Goal: Transaction & Acquisition: Purchase product/service

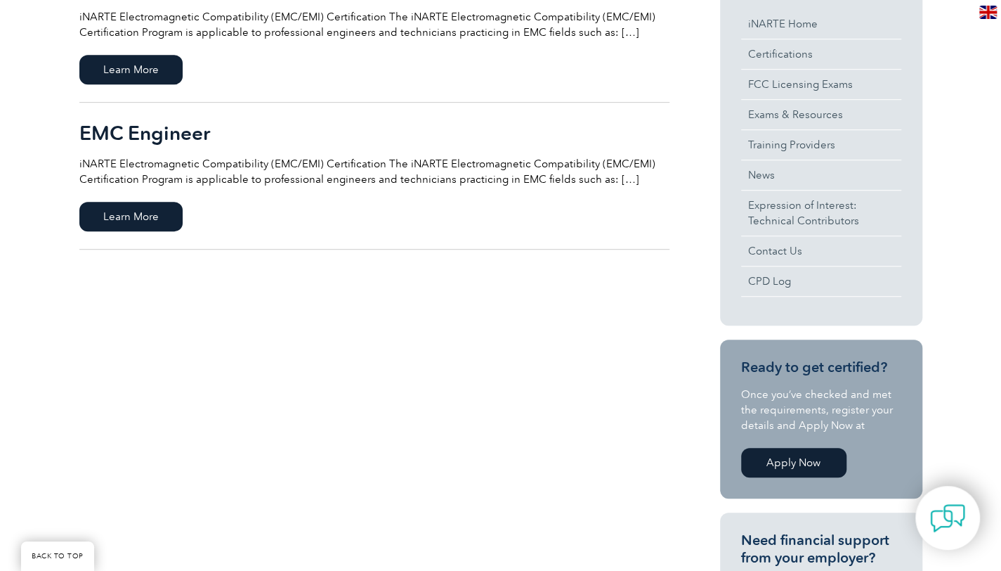
scroll to position [403, 0]
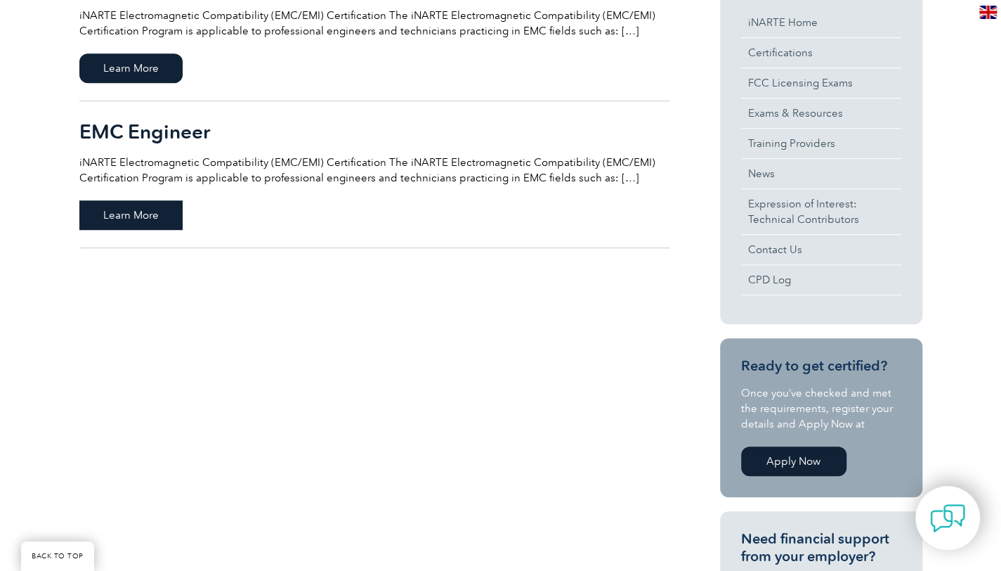
click at [149, 220] on span "Learn More" at bounding box center [130, 215] width 103 height 30
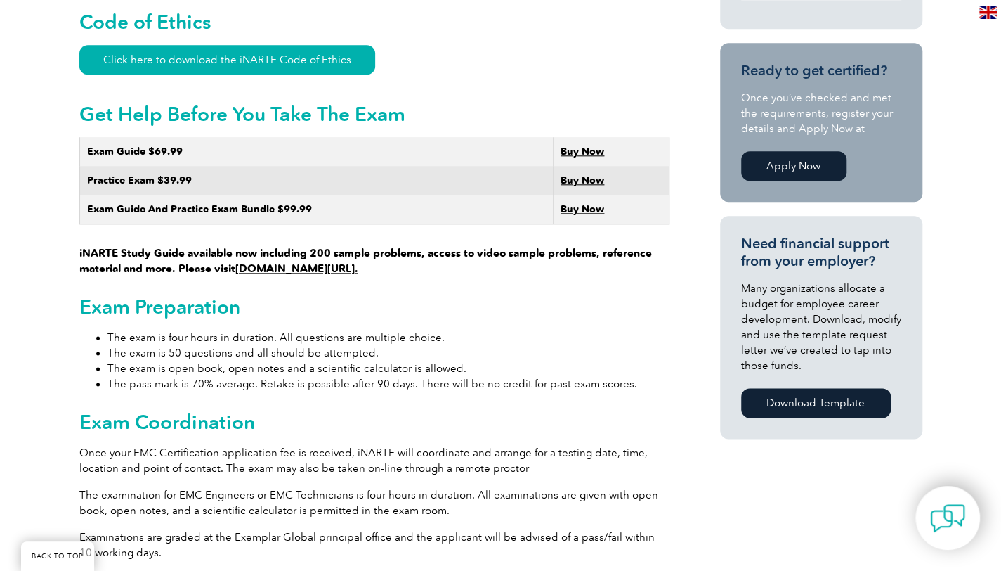
scroll to position [780, 0]
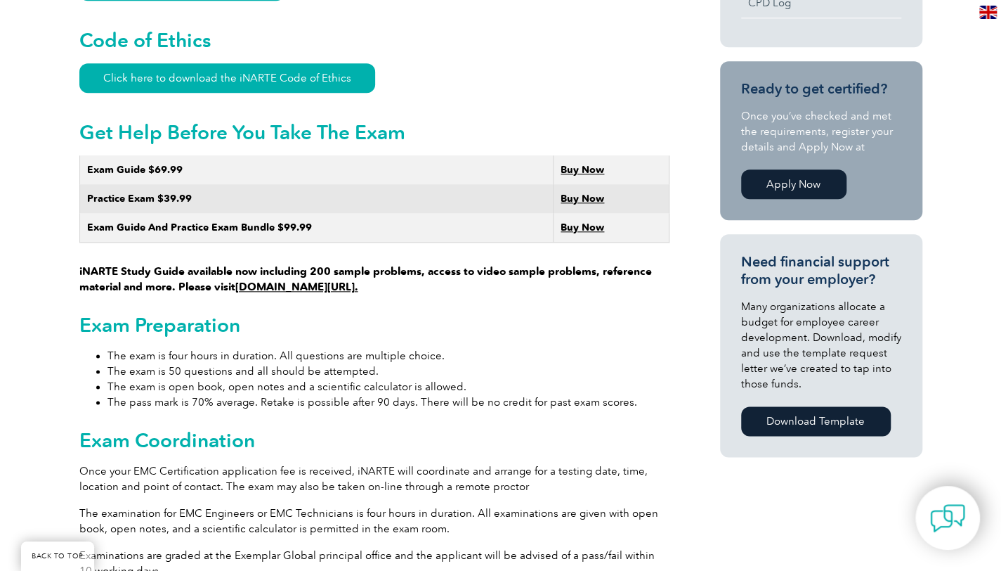
click at [595, 164] on strong "Buy Now" at bounding box center [583, 170] width 44 height 12
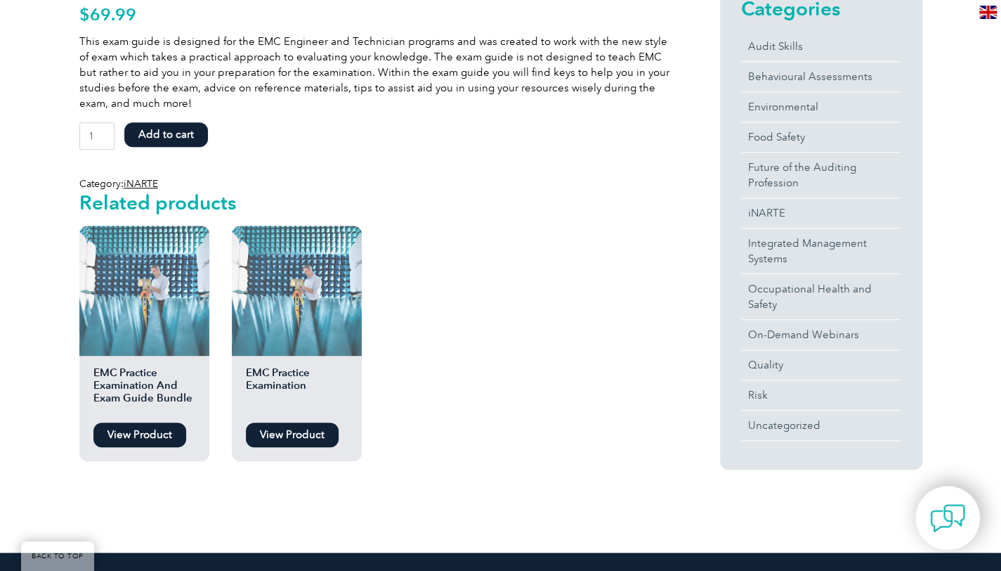
scroll to position [390, 0]
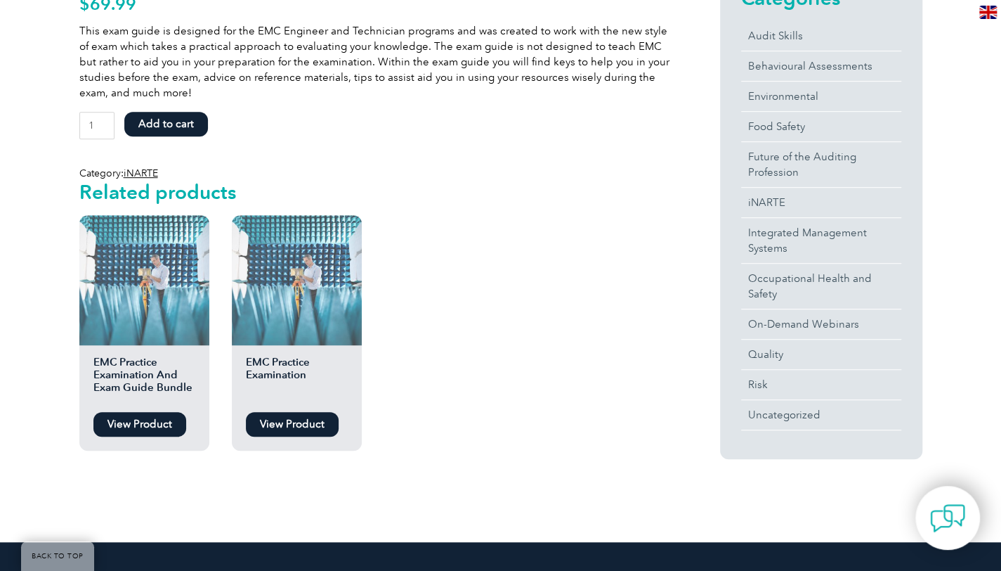
click at [169, 119] on button "Add to cart" at bounding box center [166, 124] width 84 height 25
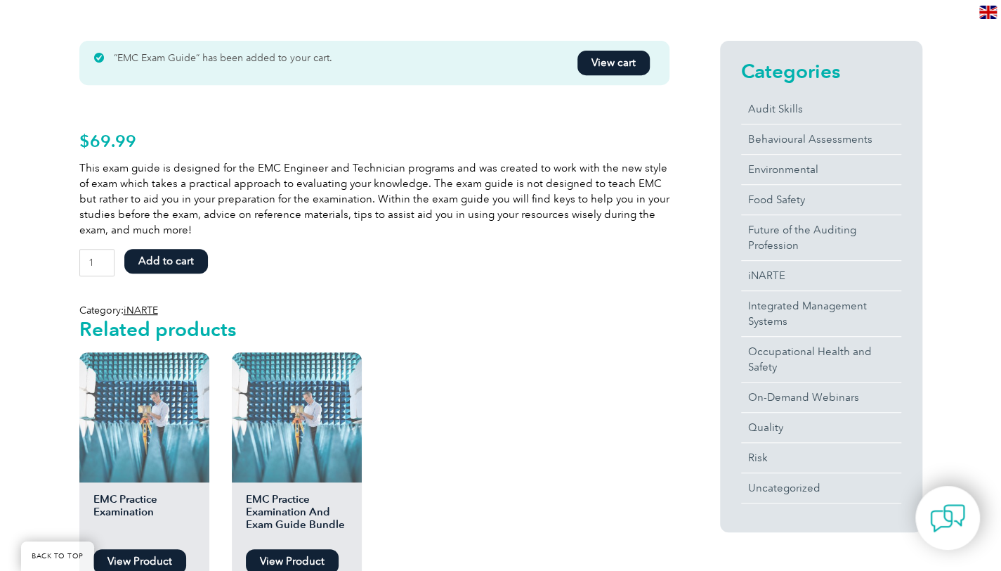
scroll to position [359, 0]
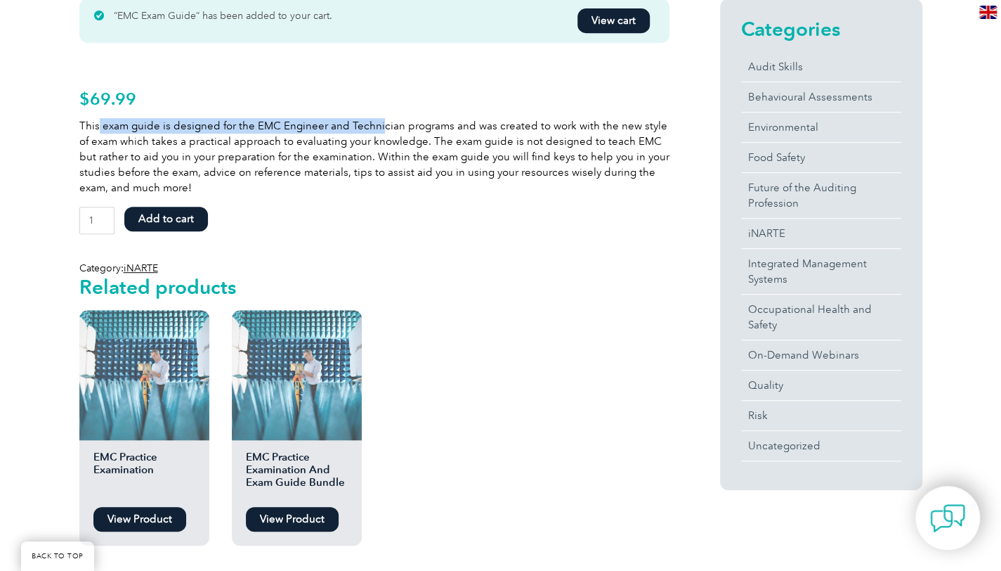
drag, startPoint x: 99, startPoint y: 124, endPoint x: 375, endPoint y: 132, distance: 276.3
click at [375, 132] on p "This exam guide is designed for the EMC Engineer and Technician programs and wa…" at bounding box center [374, 156] width 590 height 77
